Goal: Navigation & Orientation: Find specific page/section

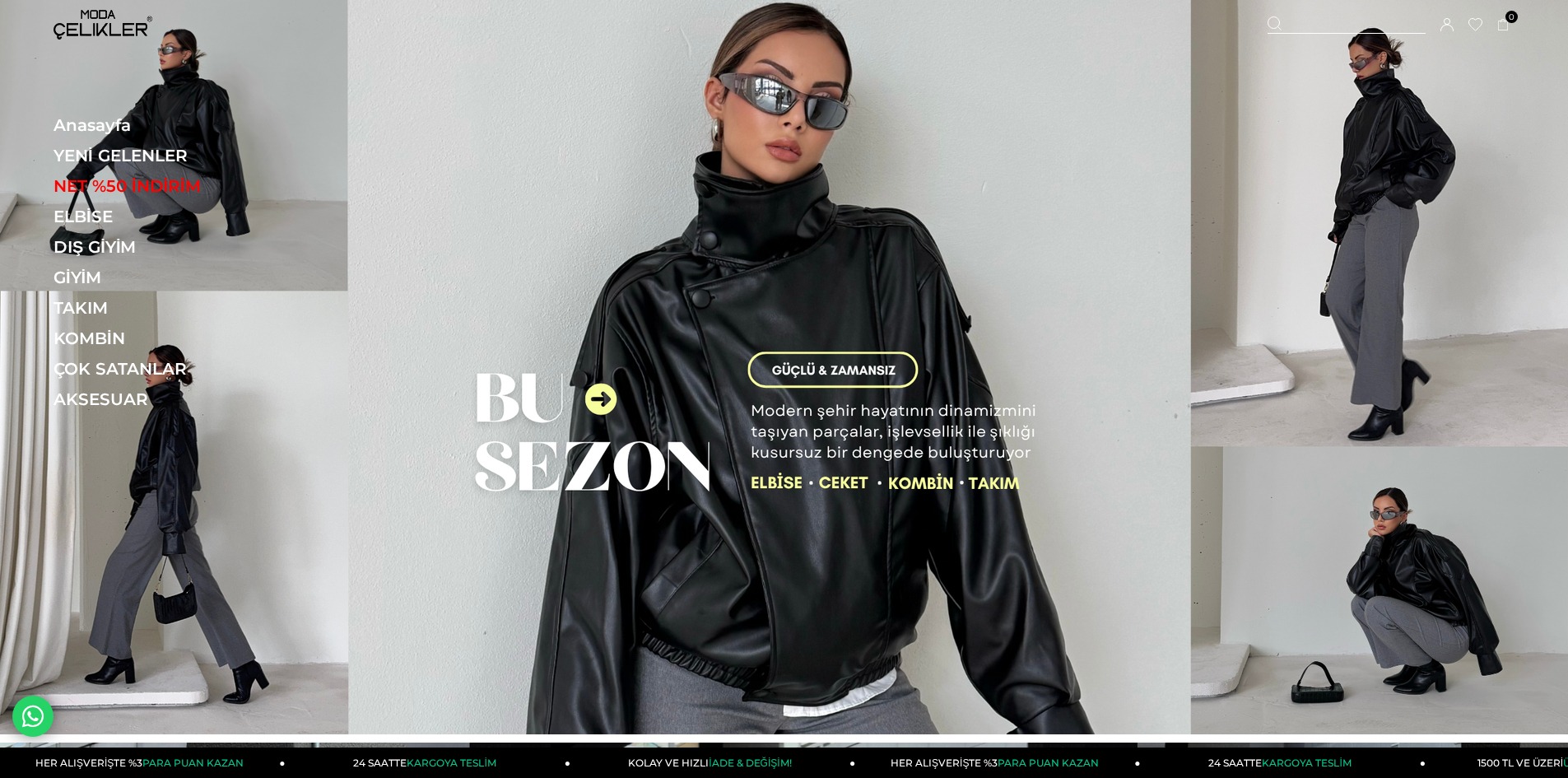
click at [107, 148] on link "YENİ GELENLER" at bounding box center [167, 155] width 226 height 20
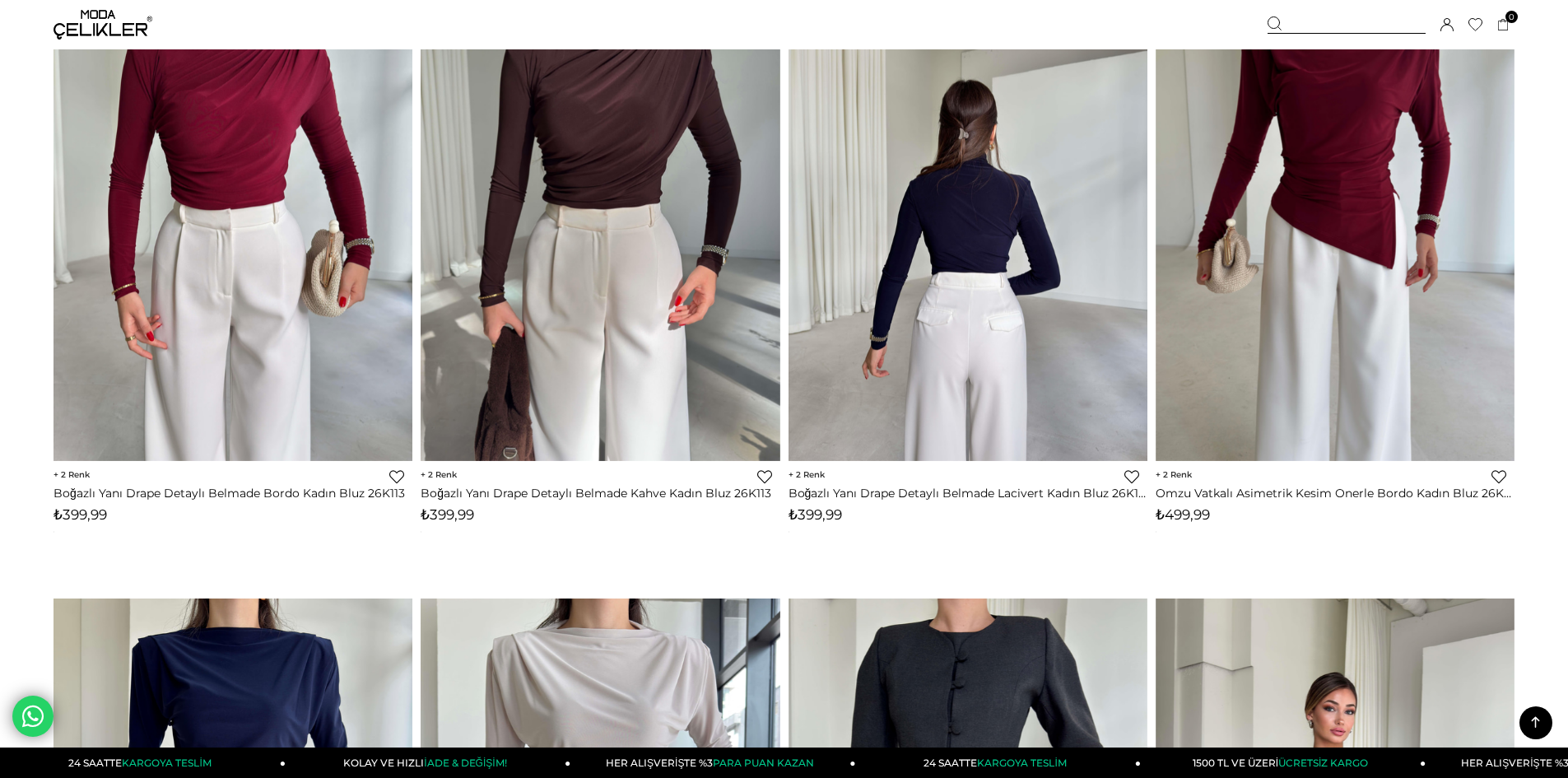
scroll to position [4774, 0]
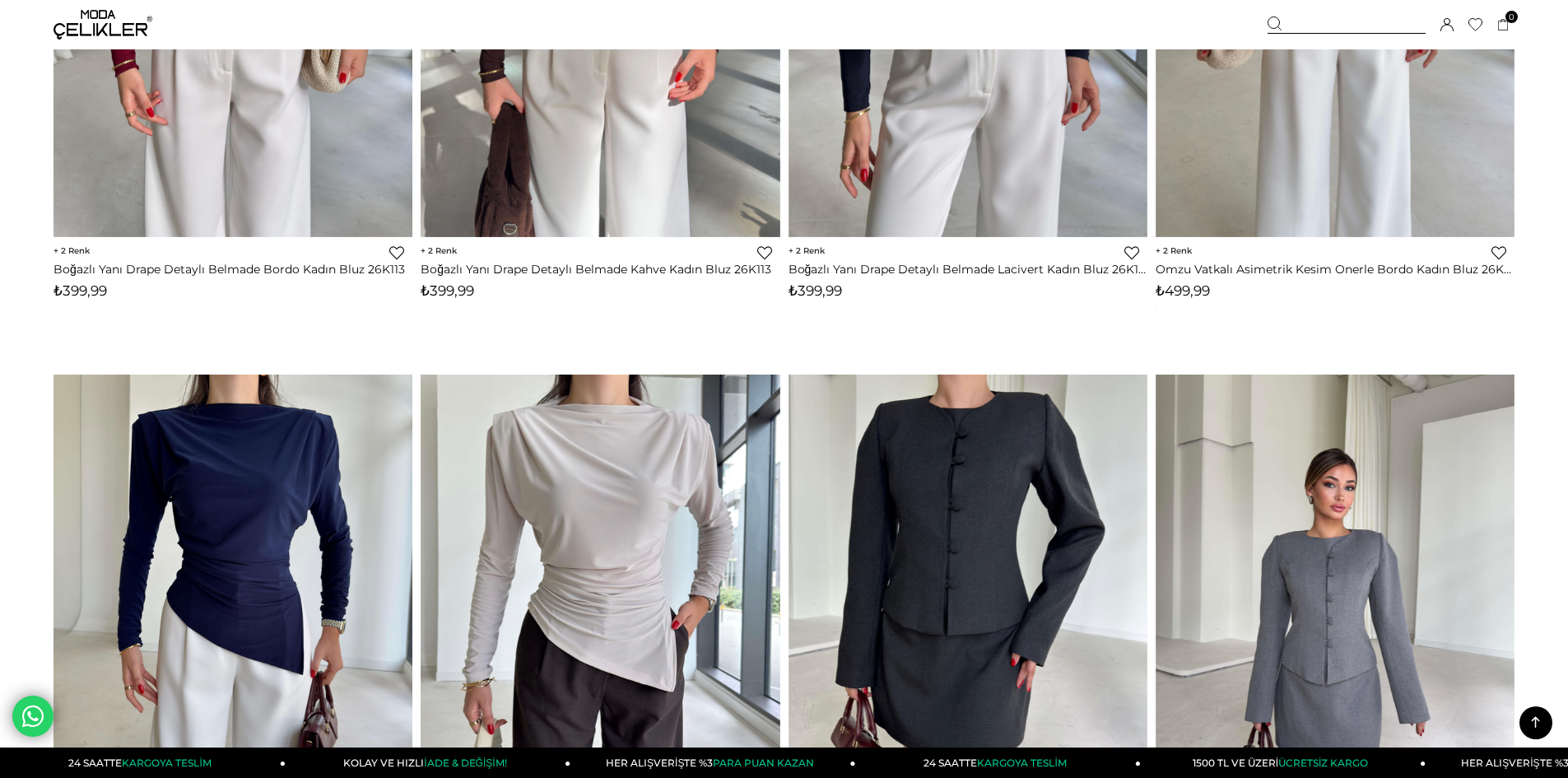
click at [1543, 724] on icon at bounding box center [1534, 721] width 20 height 20
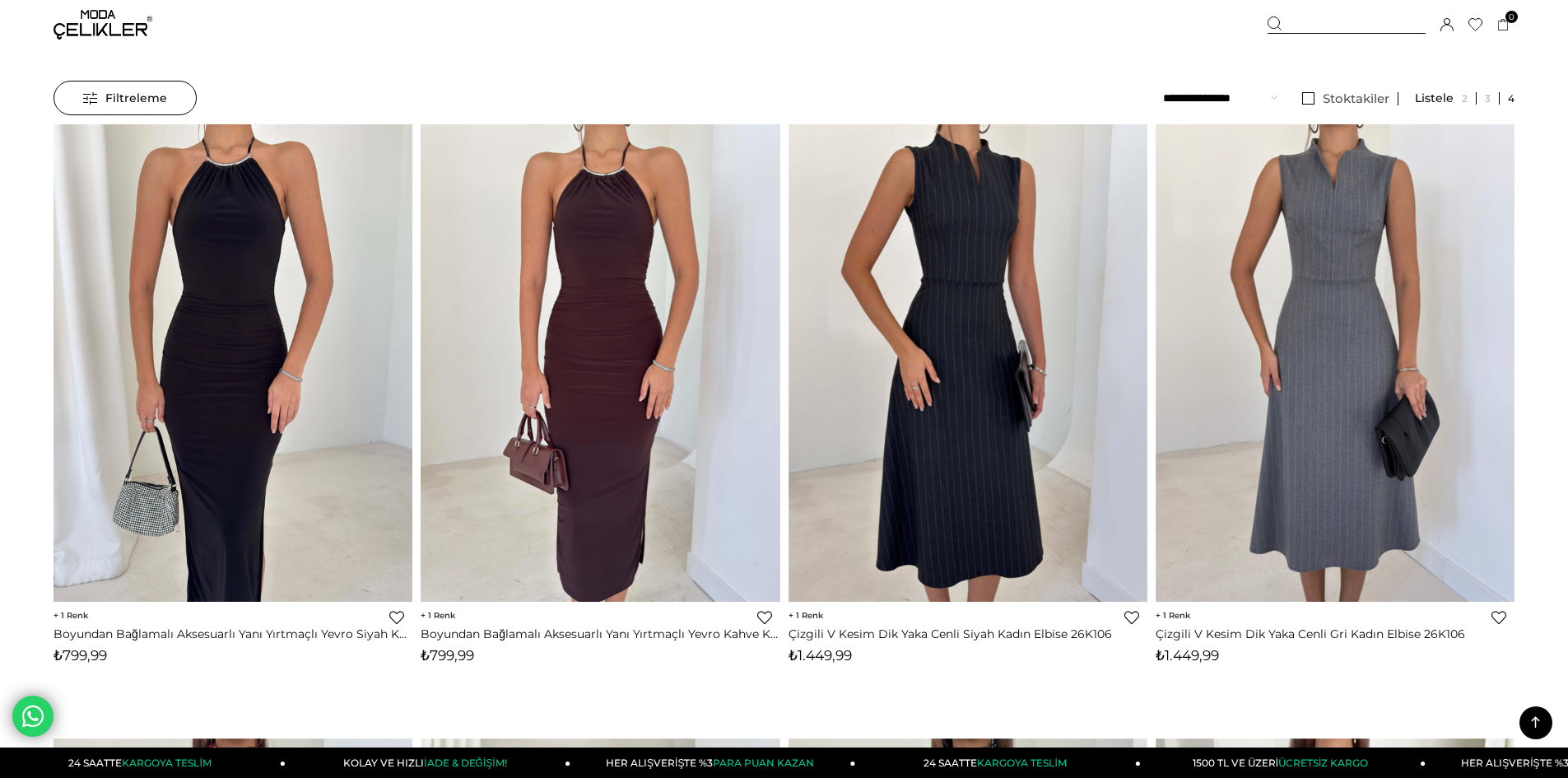
scroll to position [0, 0]
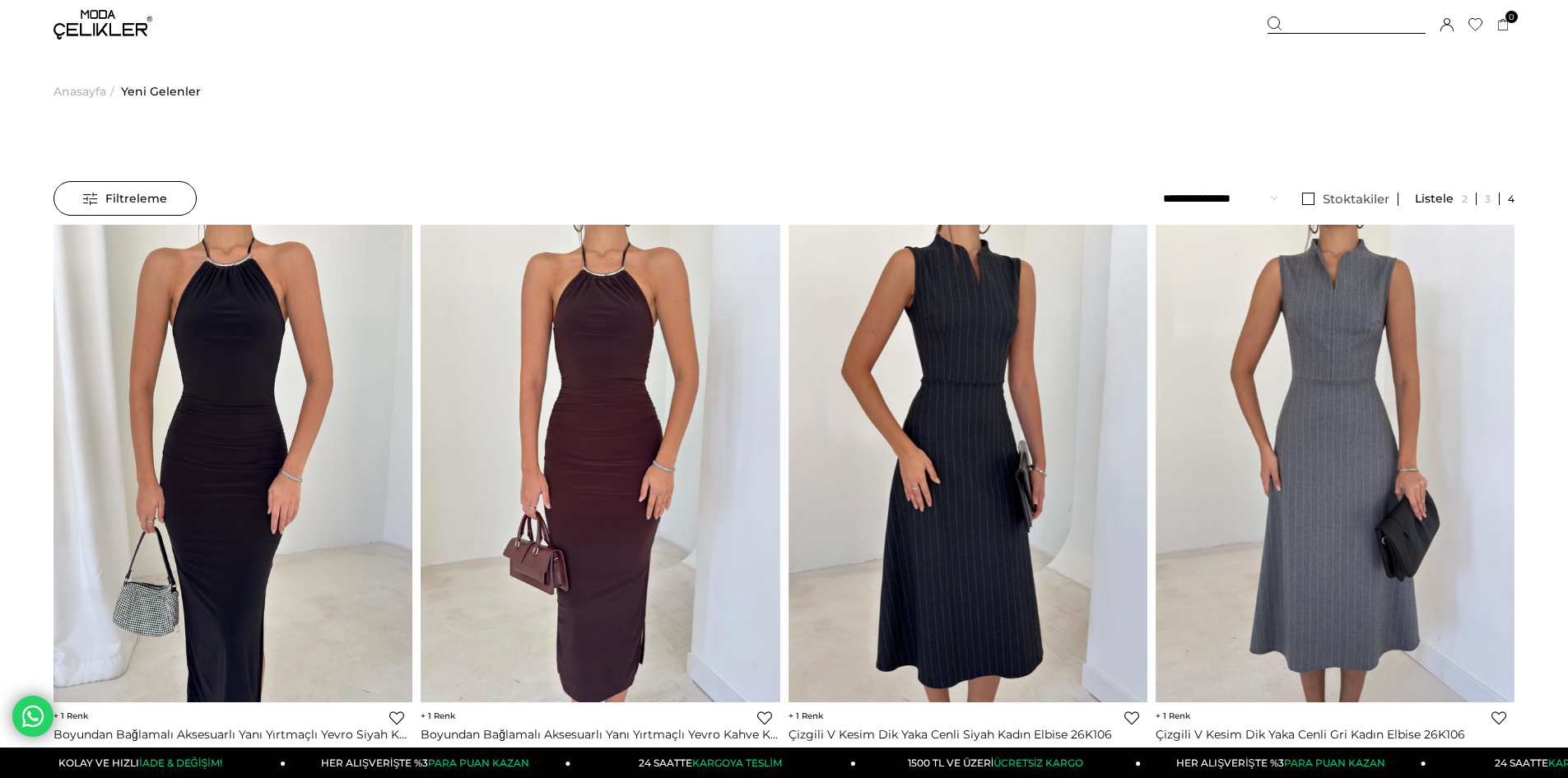
click at [90, 84] on span "Anasayfa" at bounding box center [80, 91] width 53 height 84
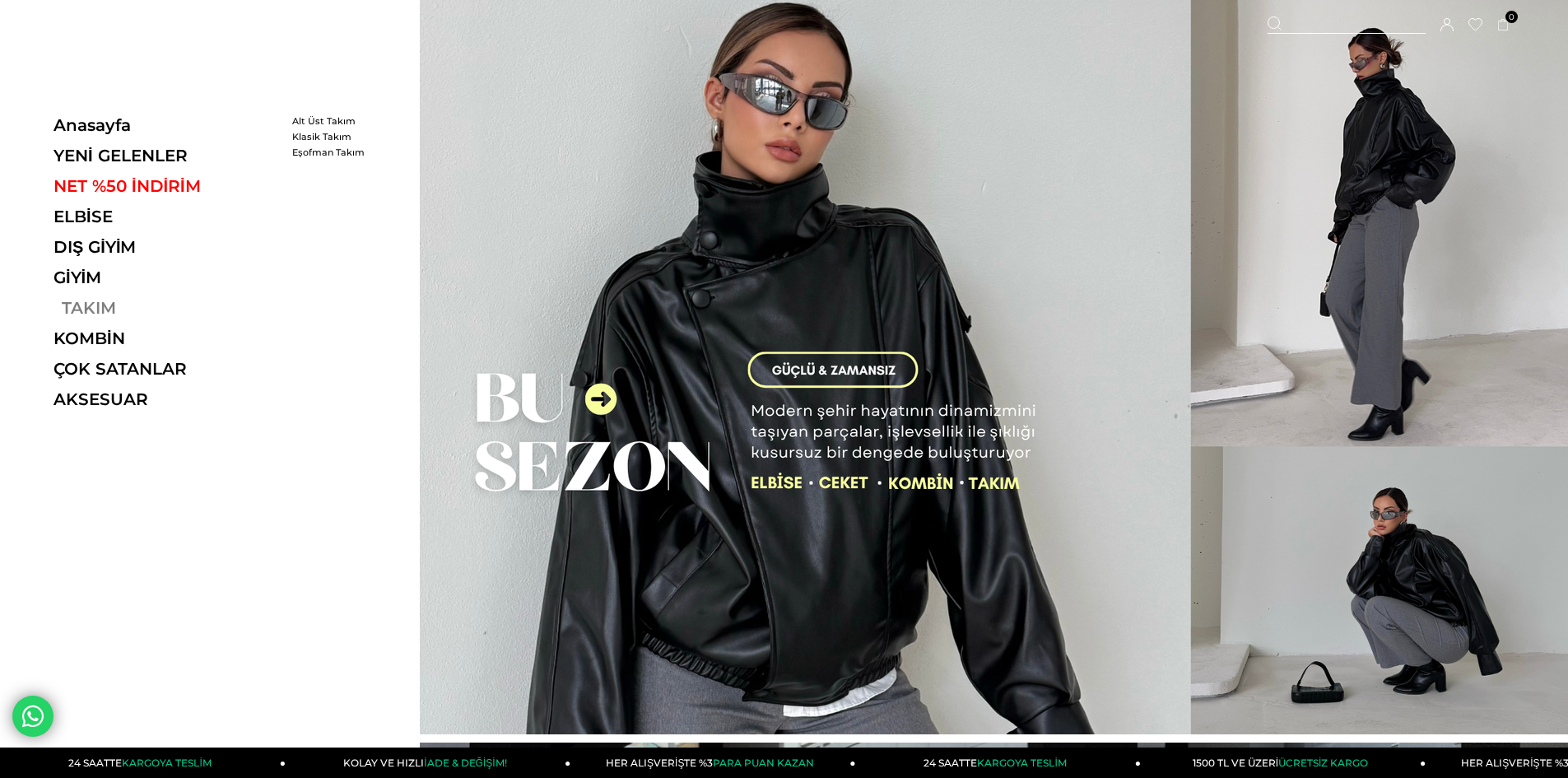
click at [76, 306] on link "TAKIM" at bounding box center [167, 308] width 226 height 20
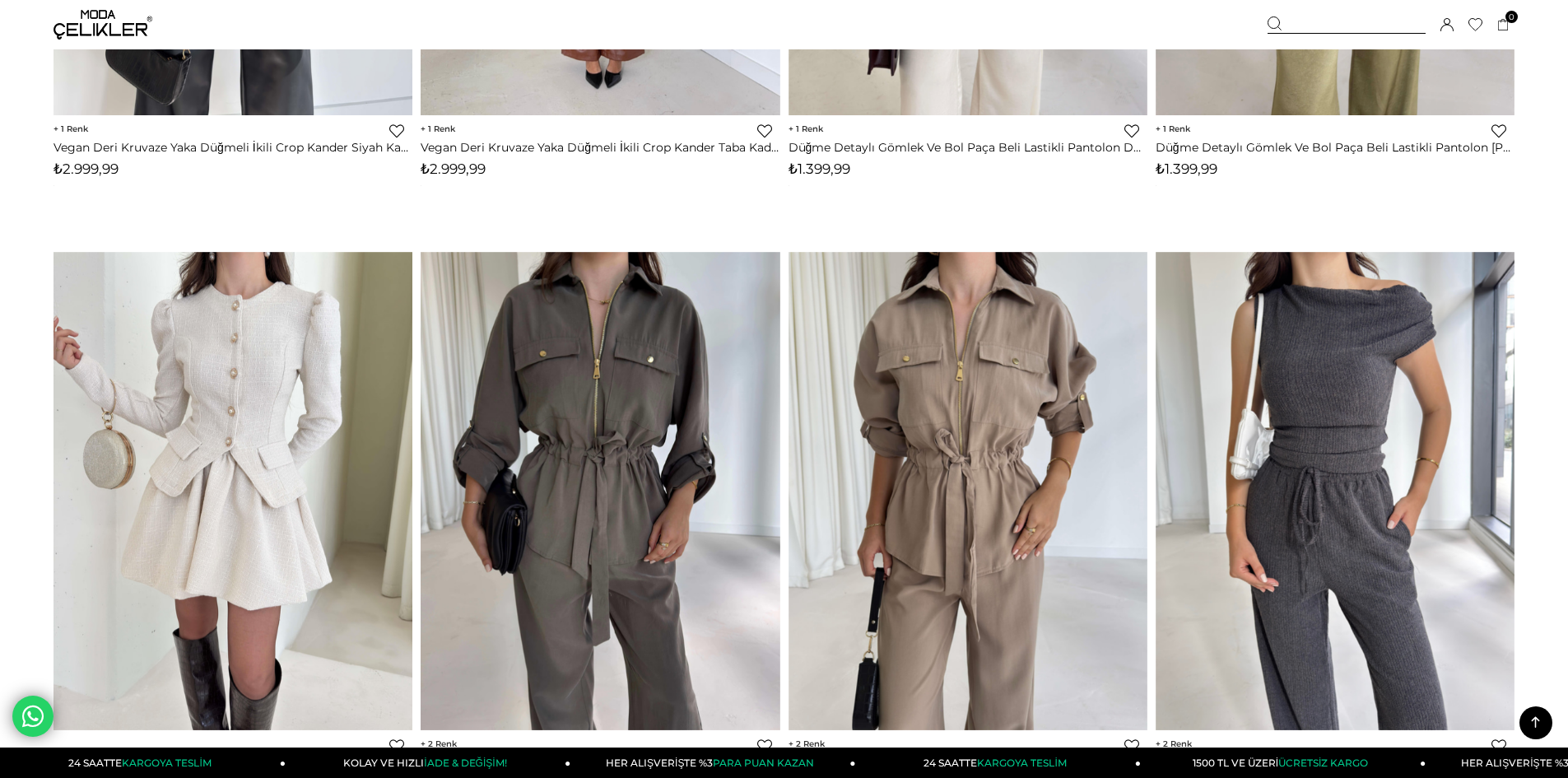
scroll to position [4692, 0]
